Goal: Navigation & Orientation: Find specific page/section

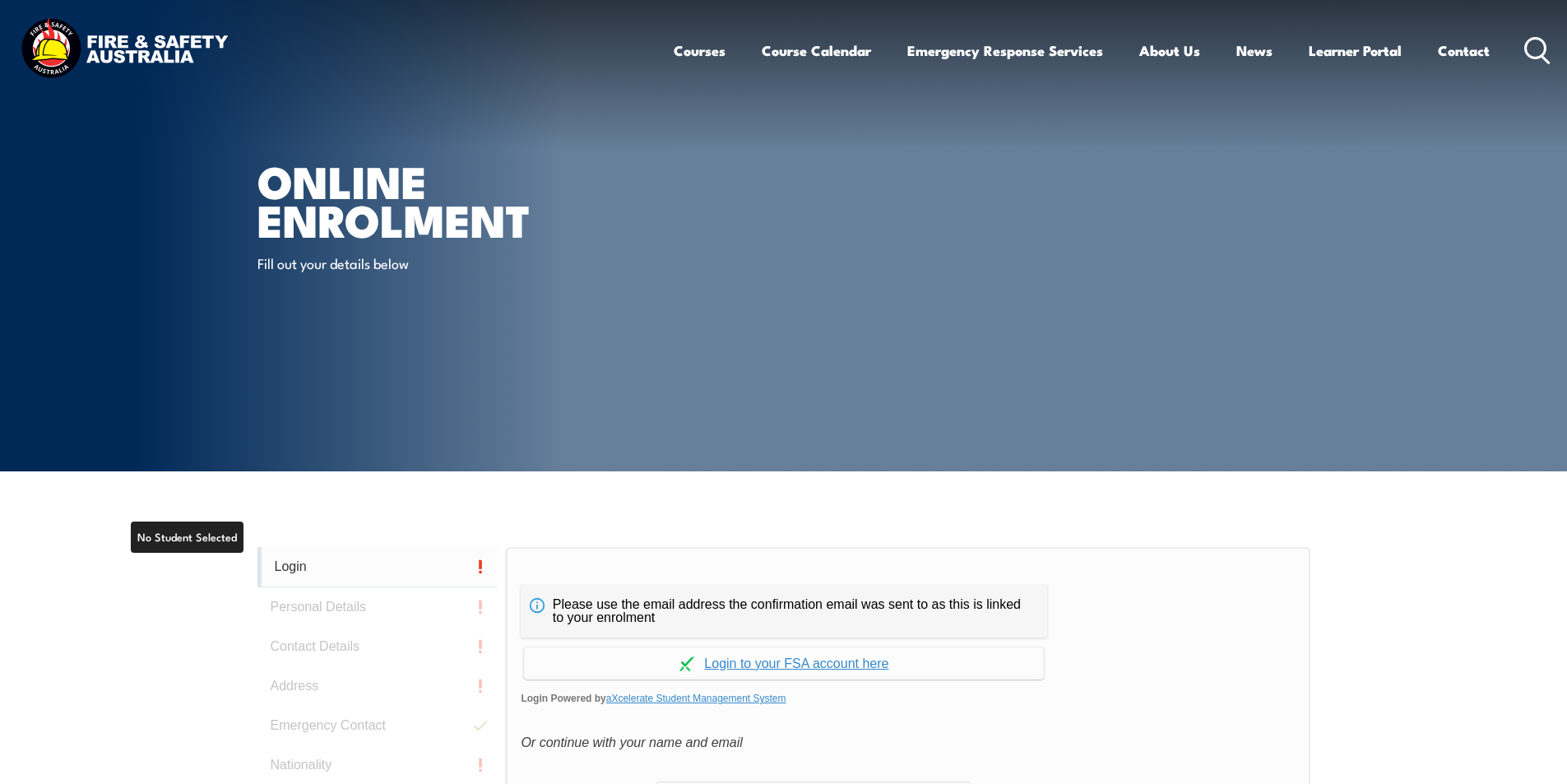
click at [297, 566] on link "Login" at bounding box center [377, 566] width 240 height 40
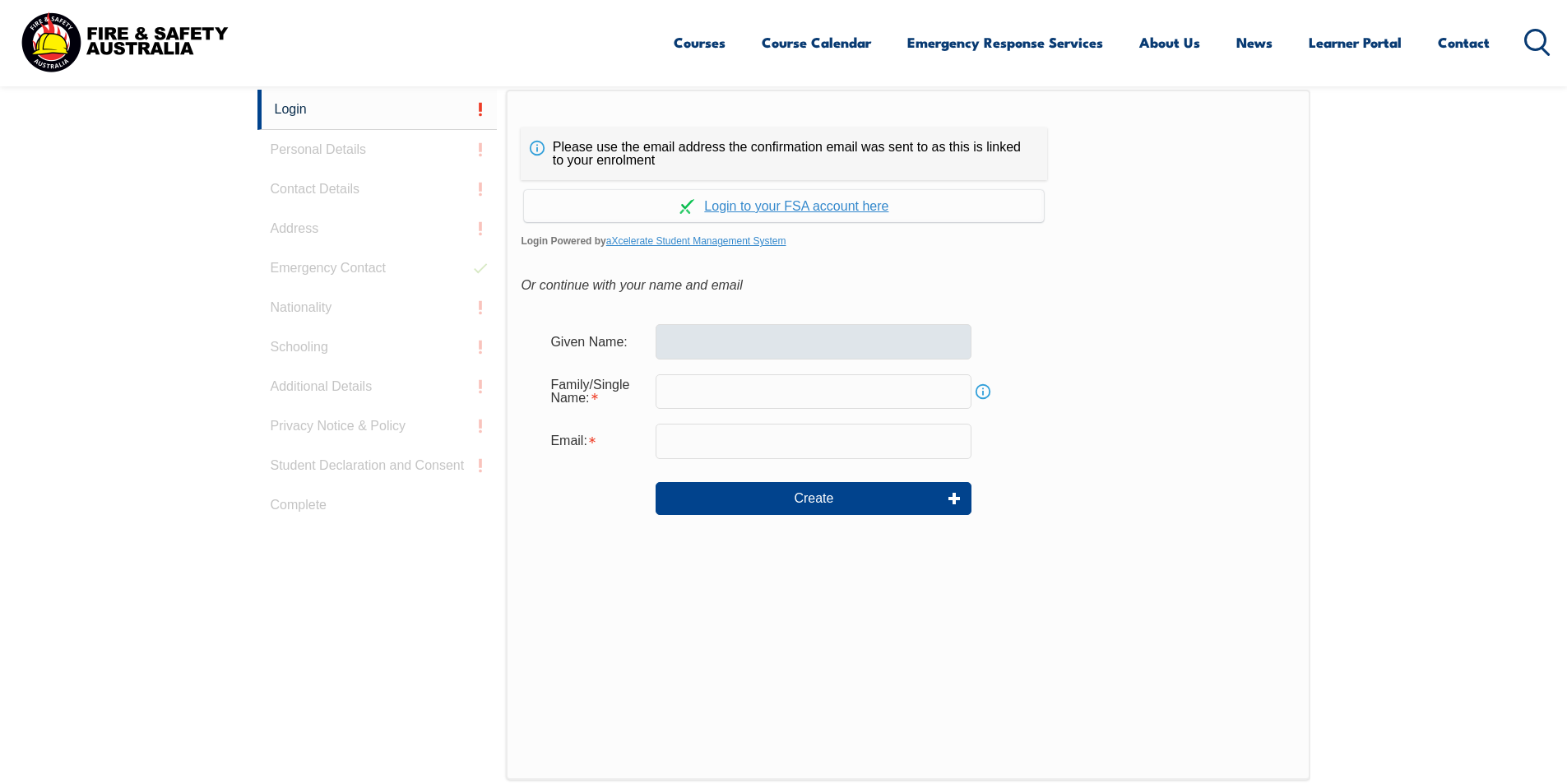
scroll to position [464, 0]
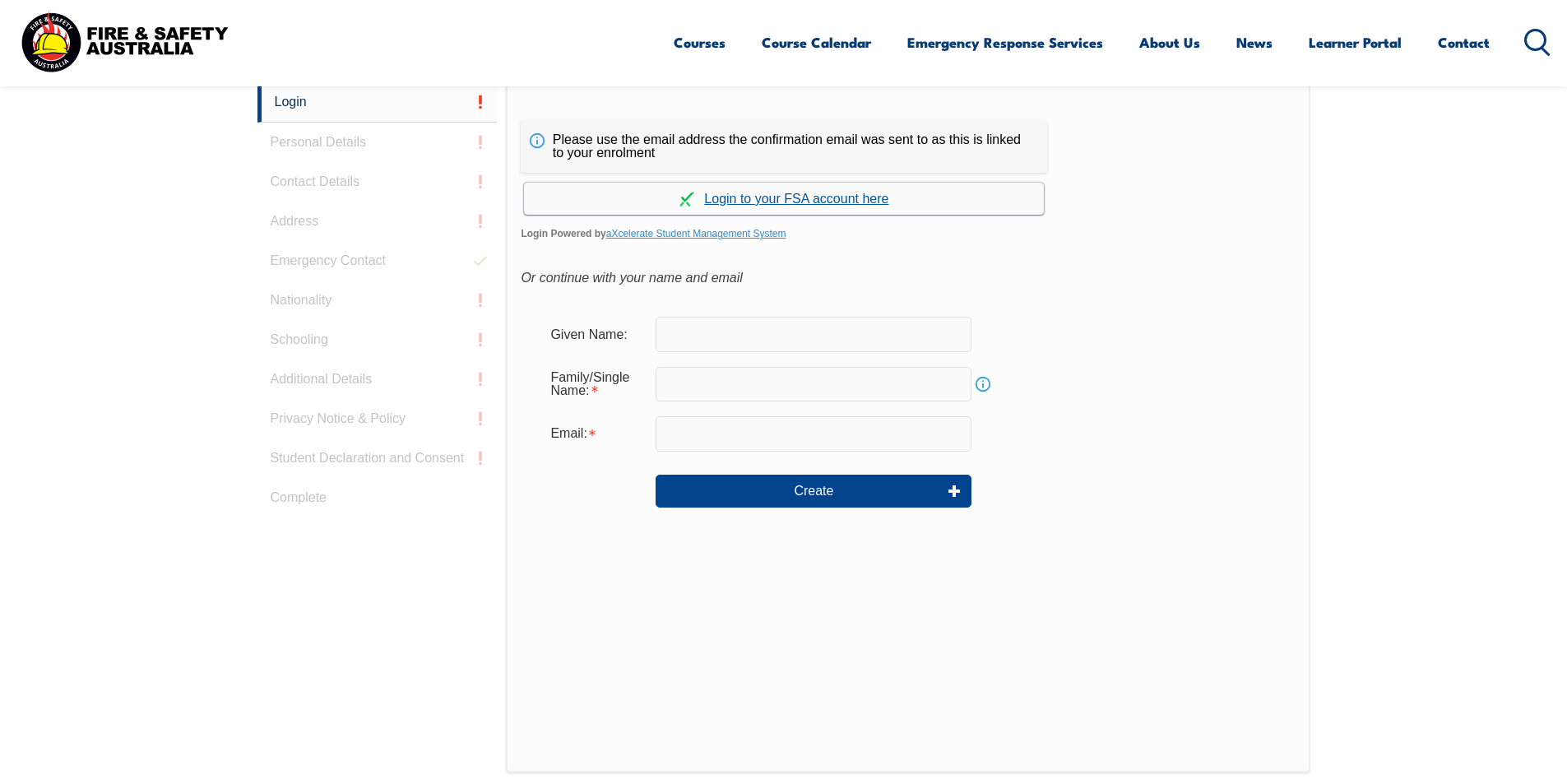
click at [736, 195] on link "Continue with aXcelerate" at bounding box center [784, 199] width 520 height 32
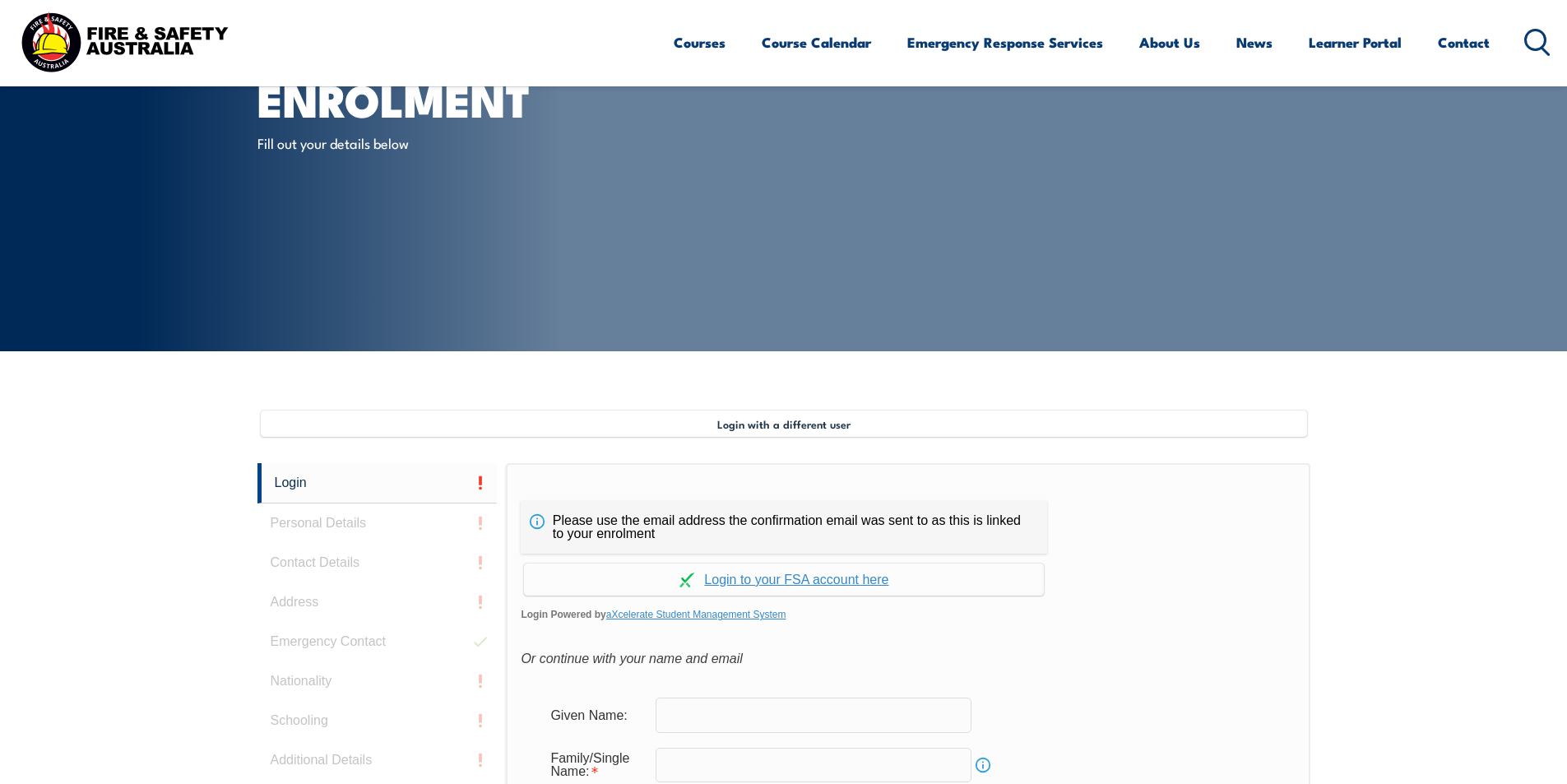
scroll to position [119, 0]
click at [1391, 39] on link "Learner Portal" at bounding box center [1355, 42] width 93 height 44
